Goal: Task Accomplishment & Management: Manage account settings

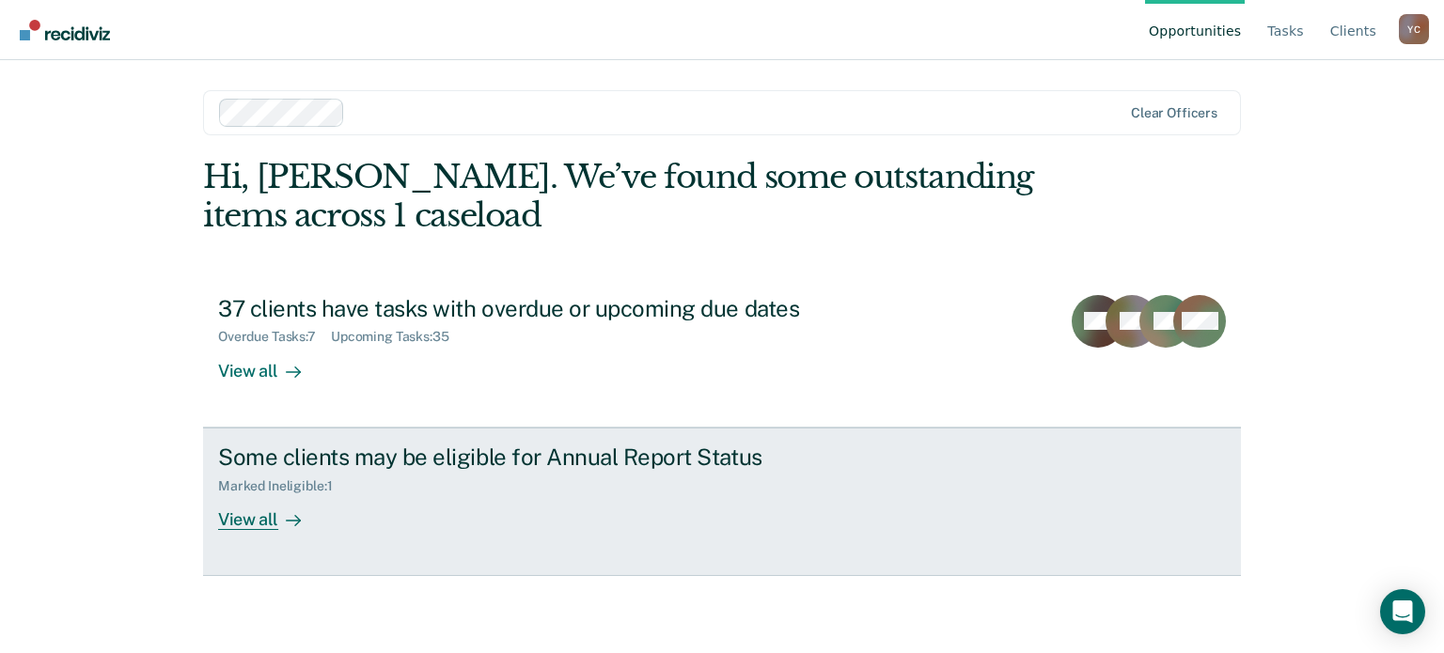
click at [249, 535] on link "Some clients may be eligible for Annual Report Status Marked Ineligible : 1 Vie…" at bounding box center [722, 502] width 1038 height 148
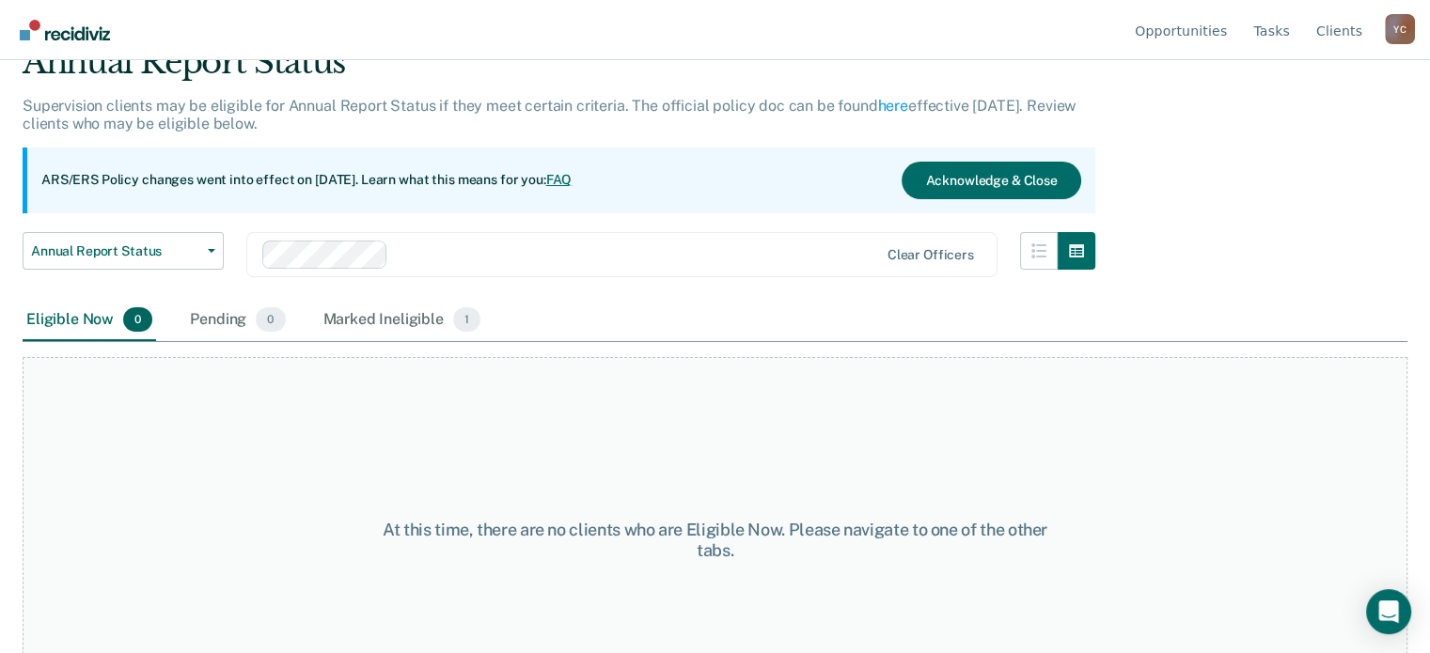
scroll to position [156, 0]
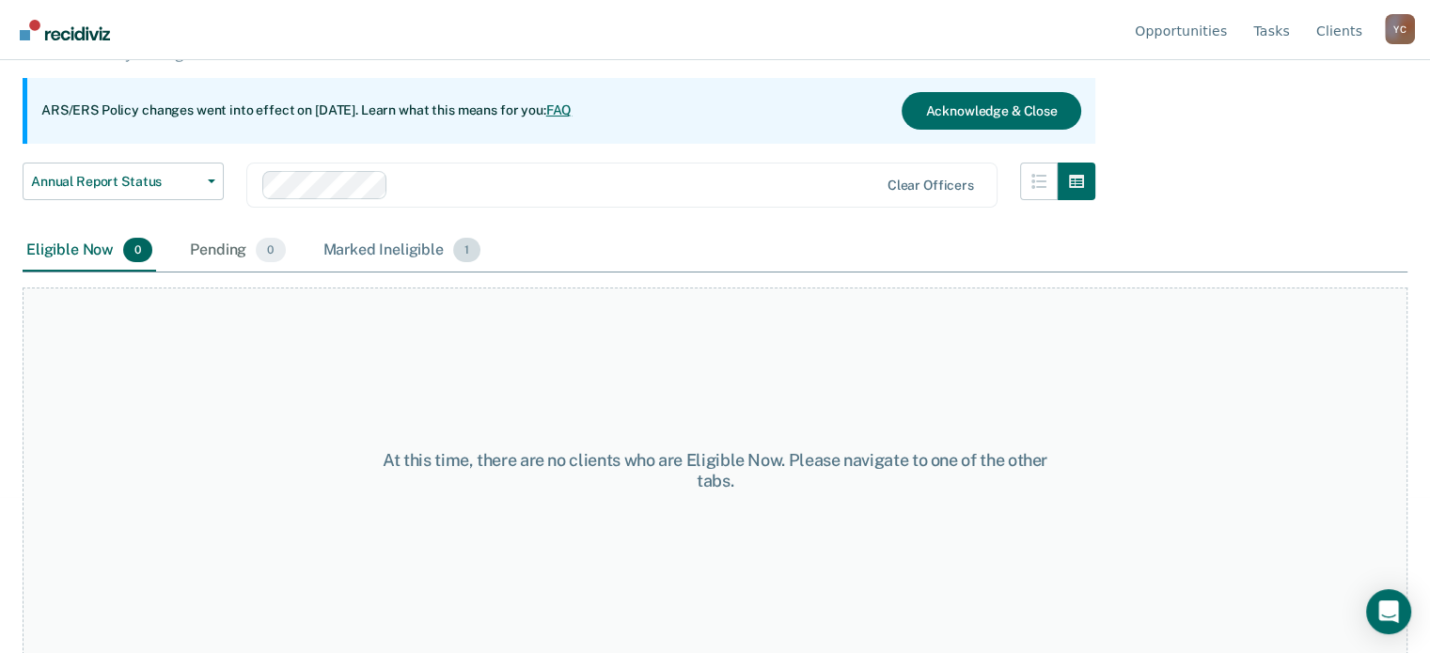
click at [442, 233] on div "Marked Ineligible 1" at bounding box center [402, 250] width 165 height 41
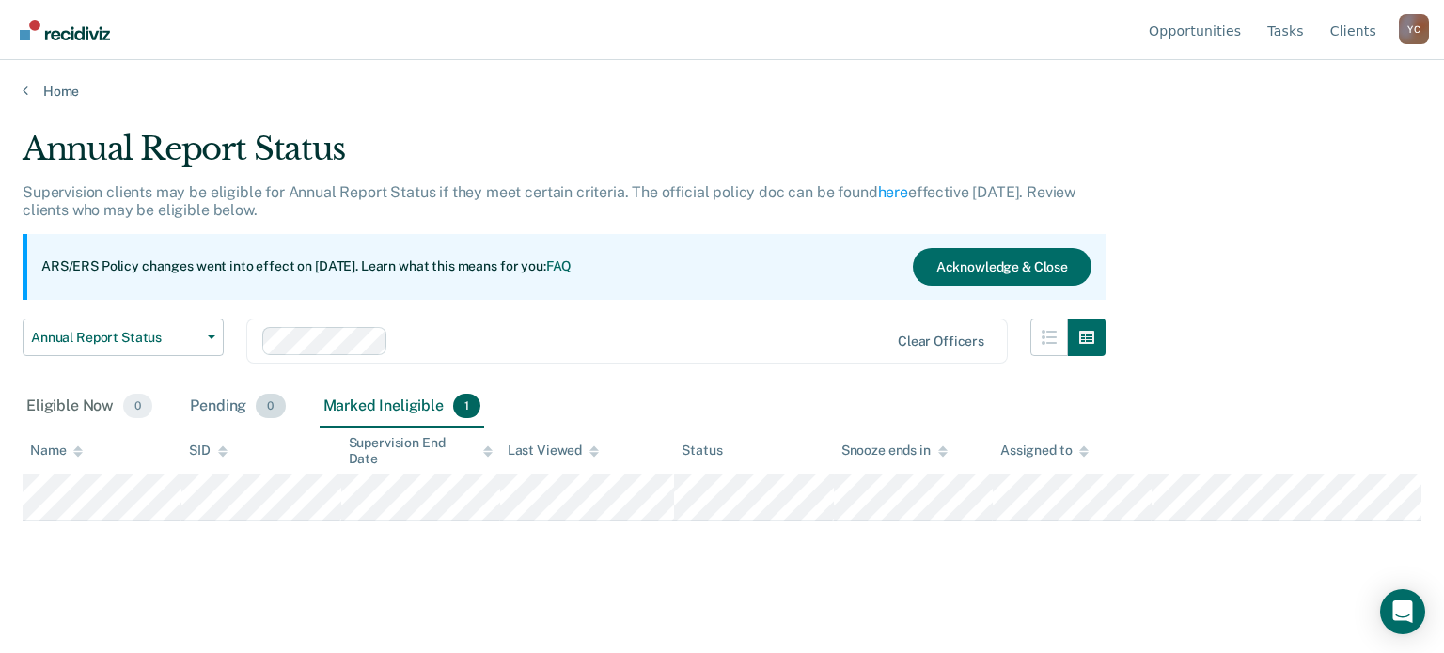
click at [217, 391] on div "Pending 0" at bounding box center [237, 406] width 102 height 41
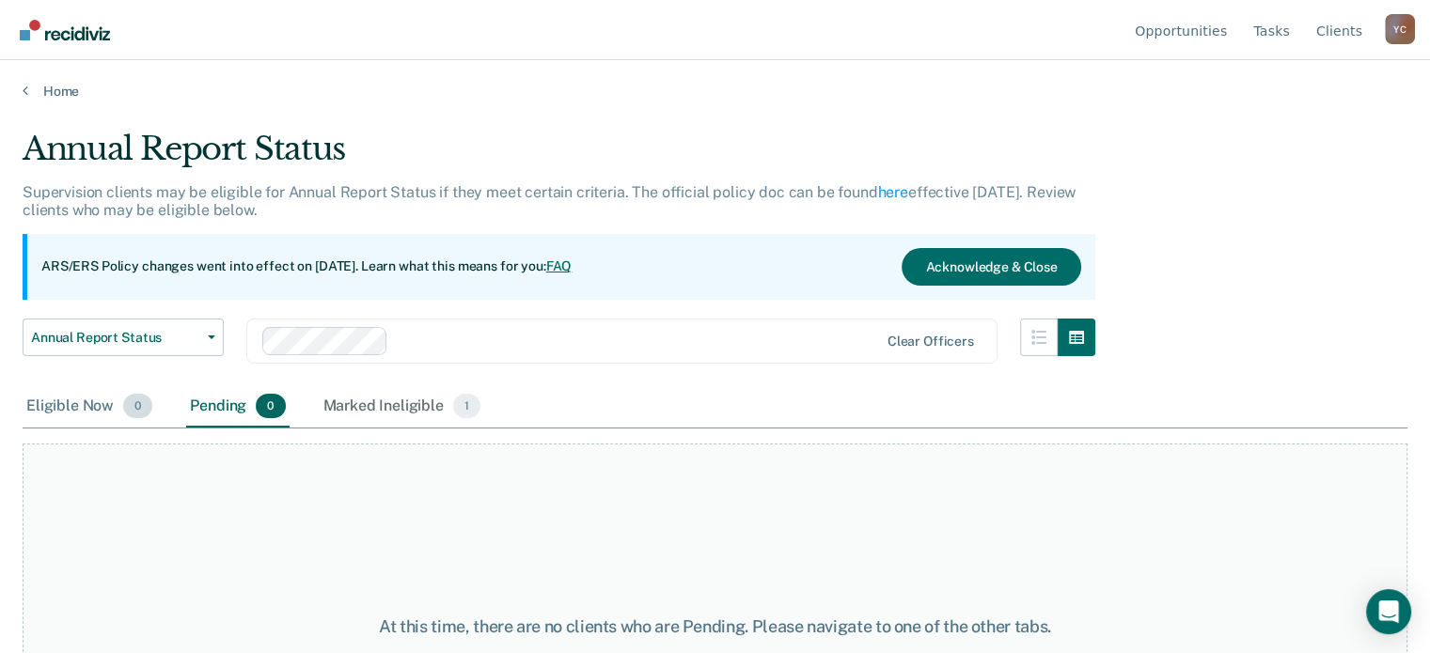
click at [102, 401] on div "Eligible Now 0" at bounding box center [89, 406] width 133 height 41
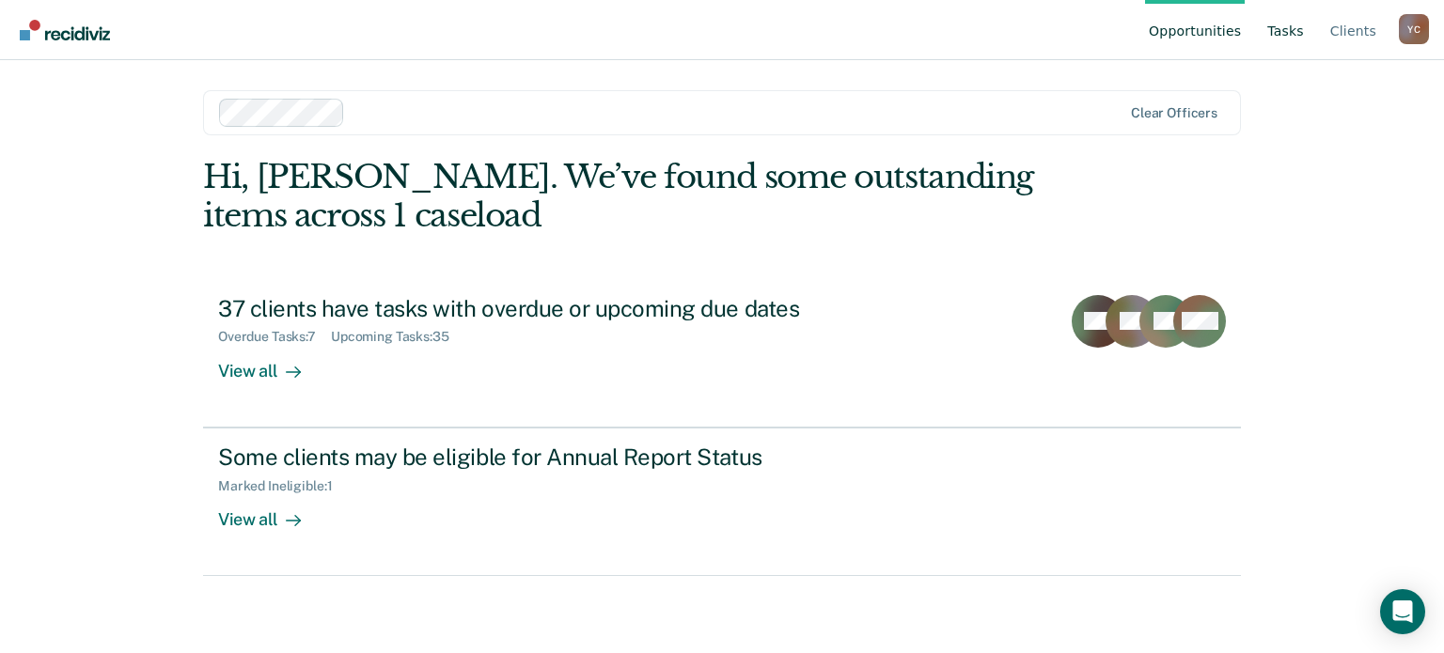
click at [1283, 37] on link "Tasks" at bounding box center [1285, 30] width 44 height 60
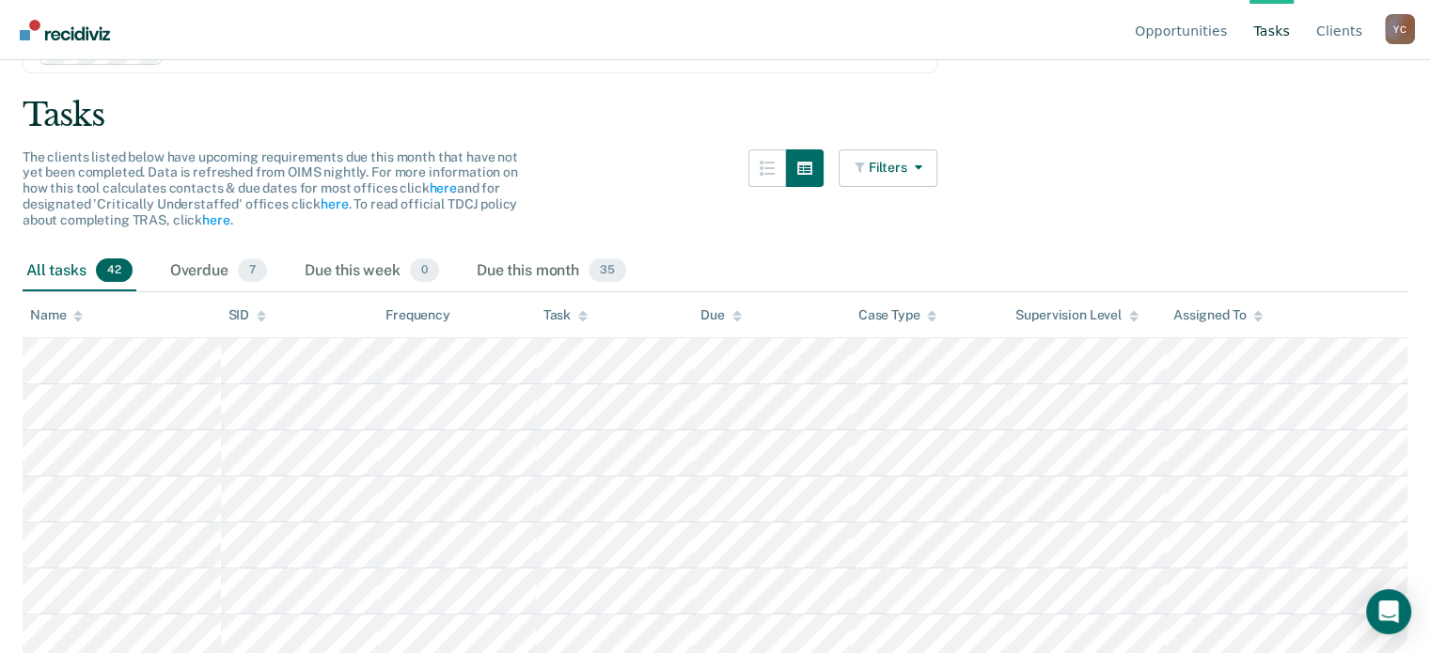
scroll to position [112, 0]
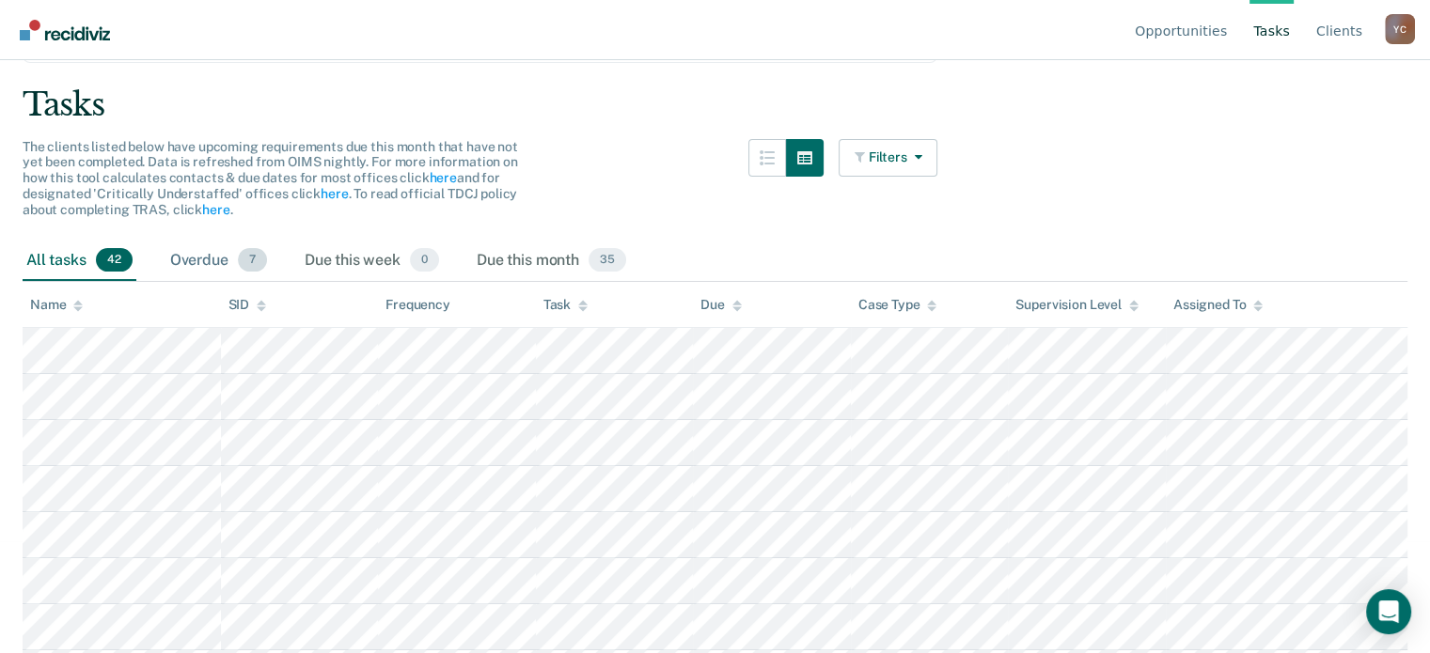
click at [188, 263] on div "Overdue 7" at bounding box center [218, 261] width 104 height 41
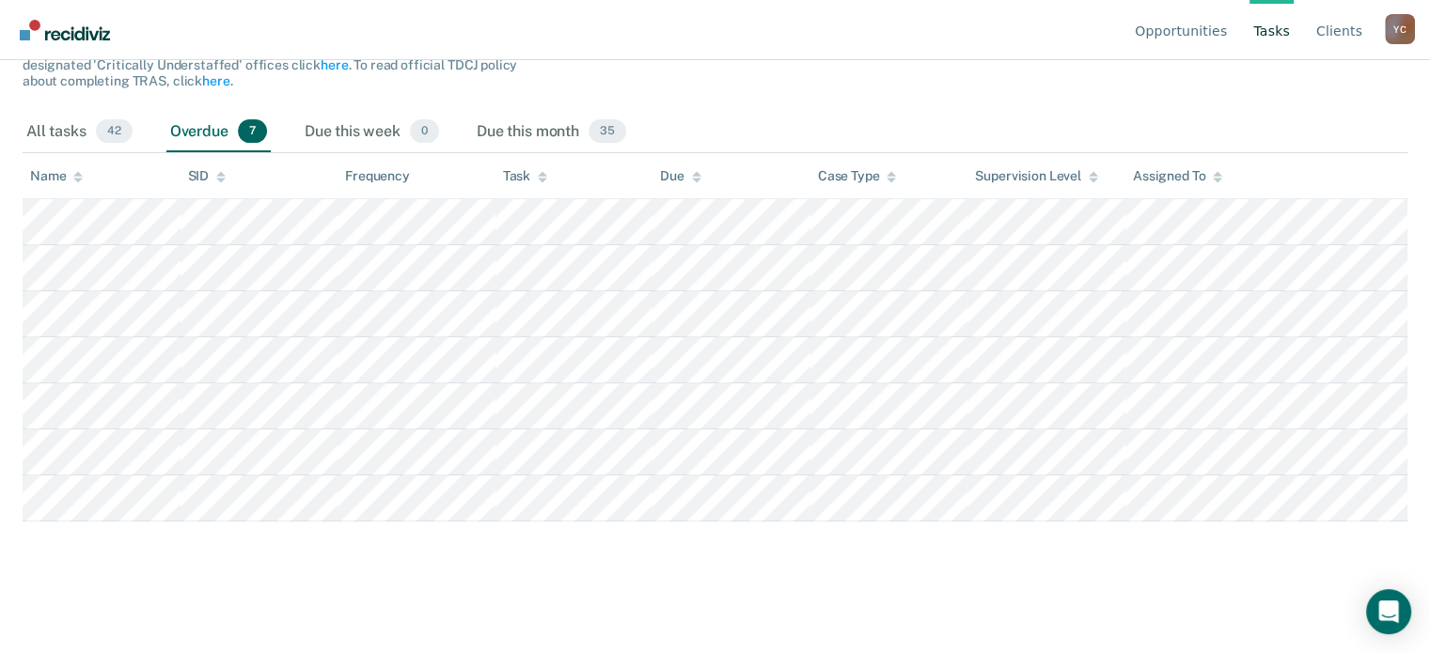
scroll to position [240, 0]
click at [108, 134] on span "42" at bounding box center [114, 132] width 37 height 24
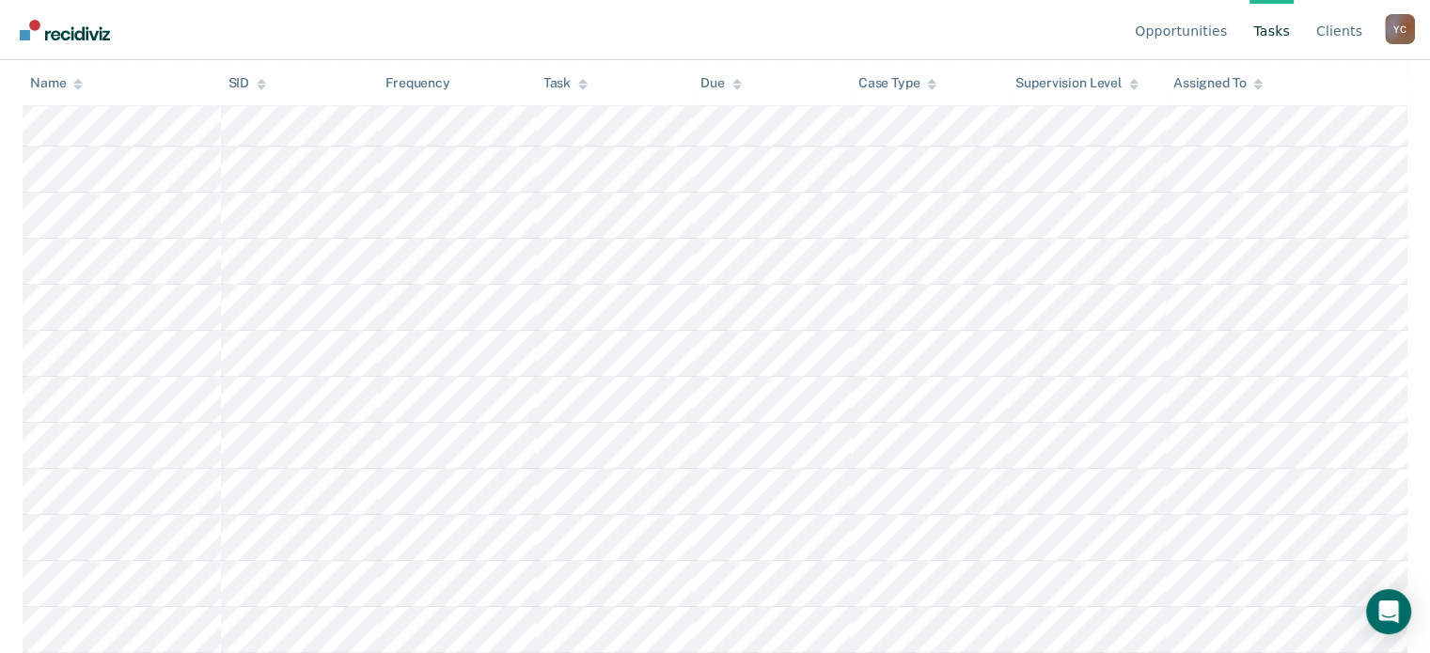
scroll to position [0, 0]
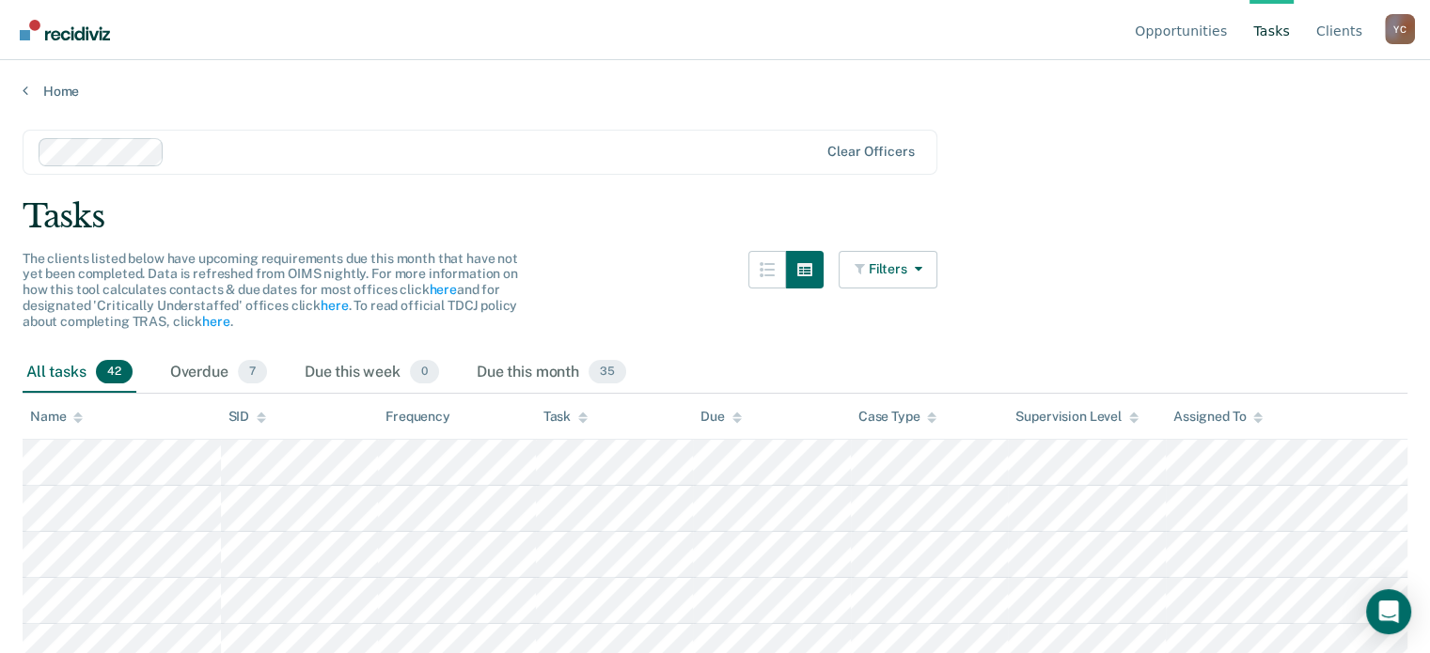
click at [1117, 80] on div "Home" at bounding box center [715, 79] width 1430 height 39
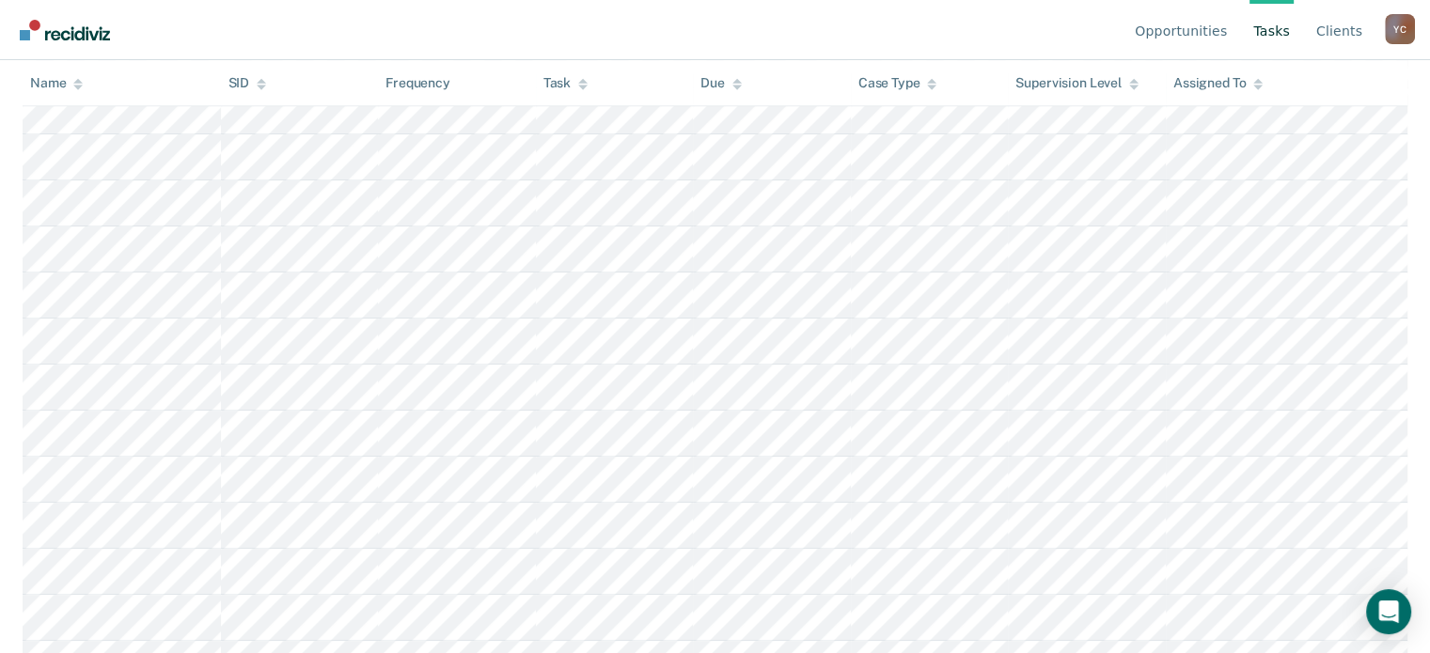
scroll to position [1000, 0]
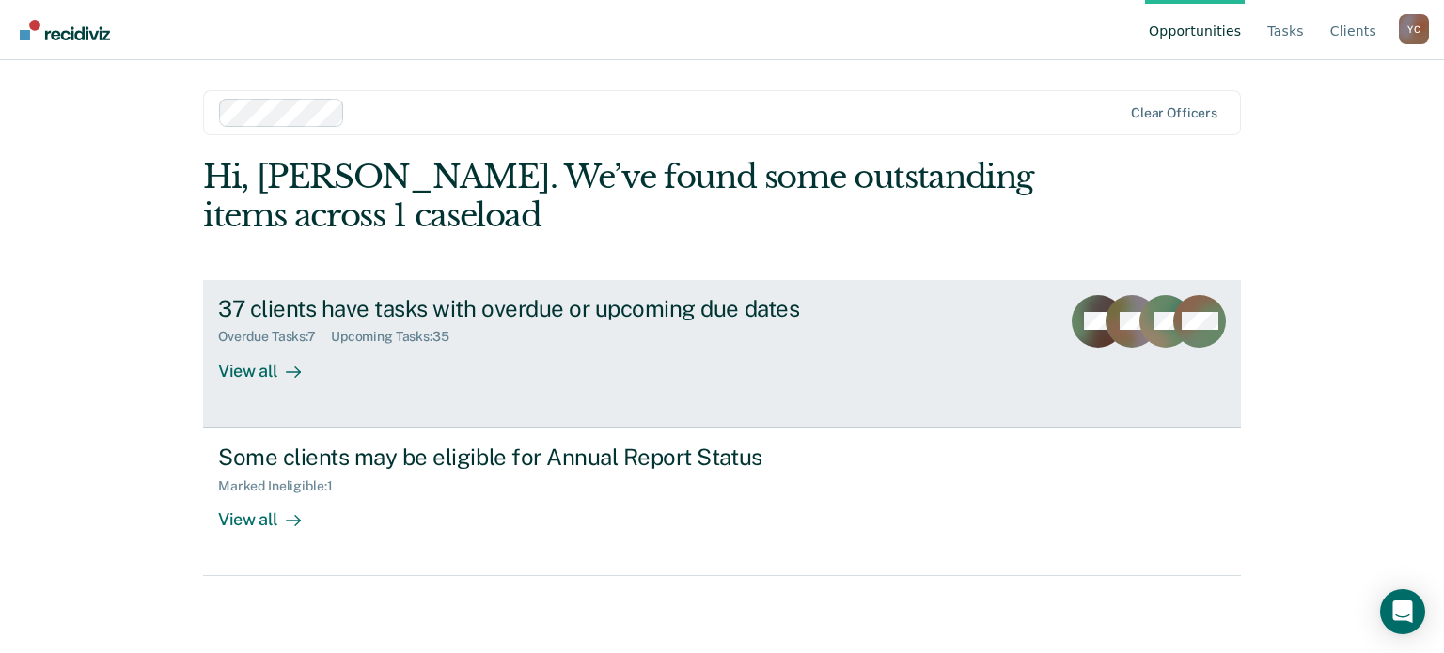
click at [949, 332] on link "37 clients have tasks with overdue or upcoming due dates Overdue Tasks : 7 Upco…" at bounding box center [722, 354] width 1038 height 148
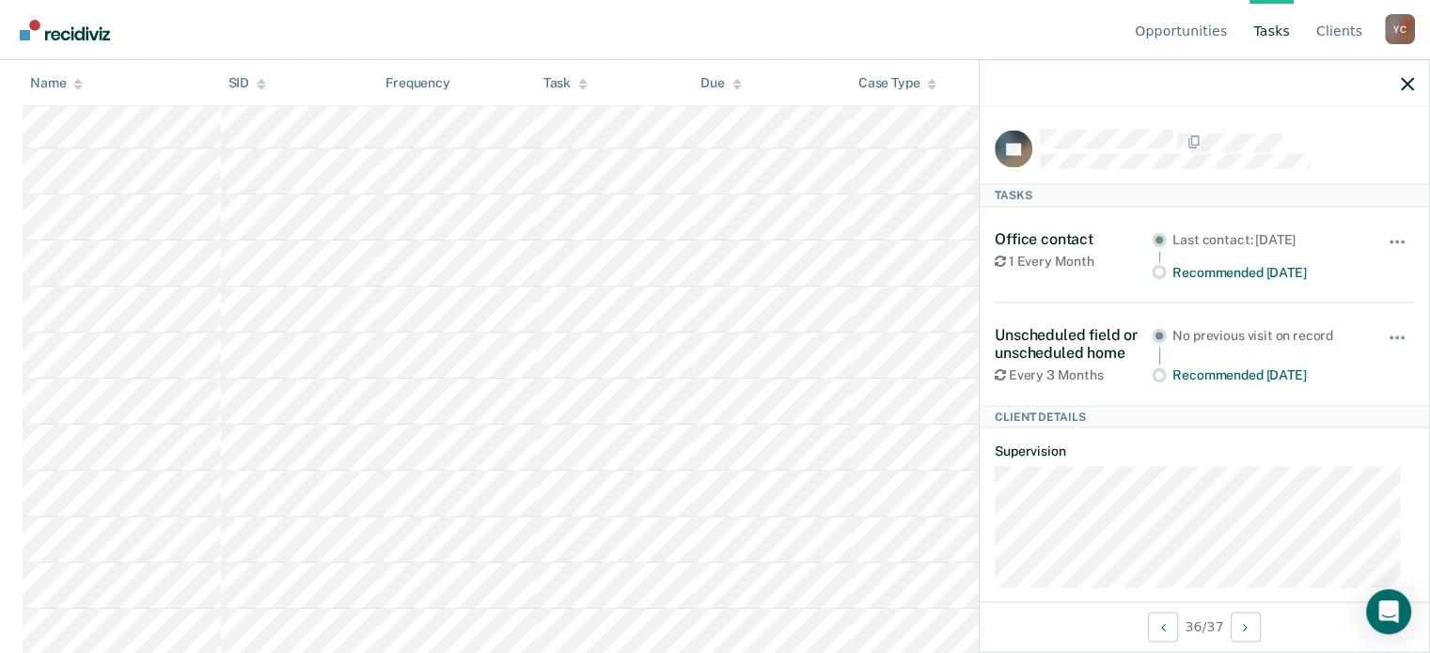
scroll to position [1665, 0]
click at [1406, 84] on icon "button" at bounding box center [1406, 83] width 13 height 13
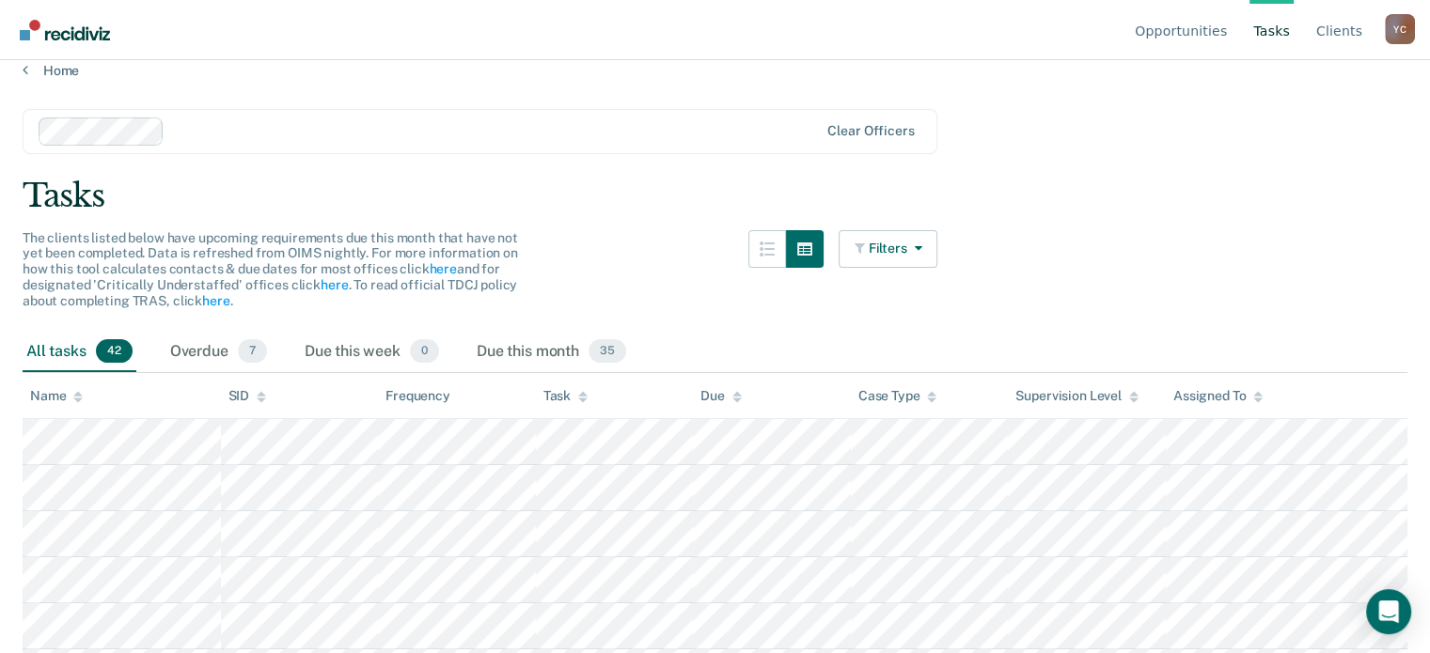
scroll to position [0, 0]
